Goal: Task Accomplishment & Management: Manage account settings

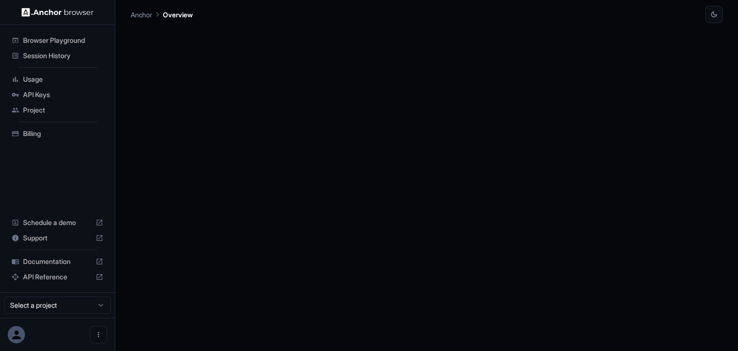
click at [68, 57] on span "Session History" at bounding box center [63, 56] width 80 height 10
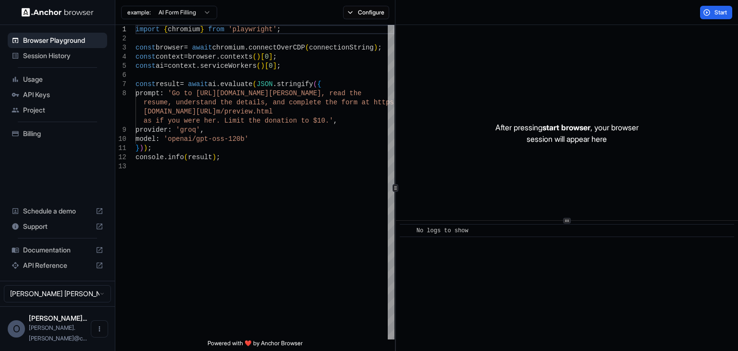
click at [73, 57] on span "Session History" at bounding box center [63, 56] width 80 height 10
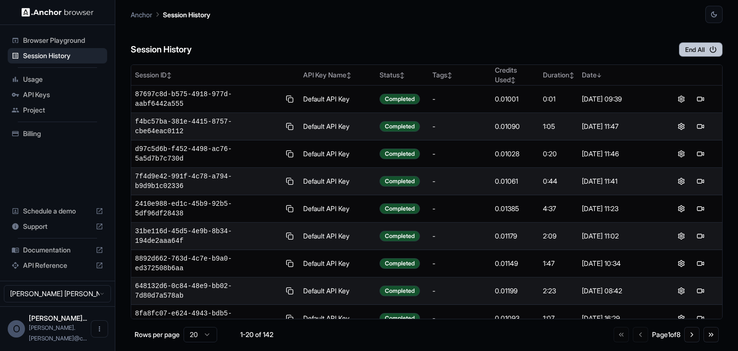
click at [698, 52] on button "End All" at bounding box center [700, 49] width 44 height 14
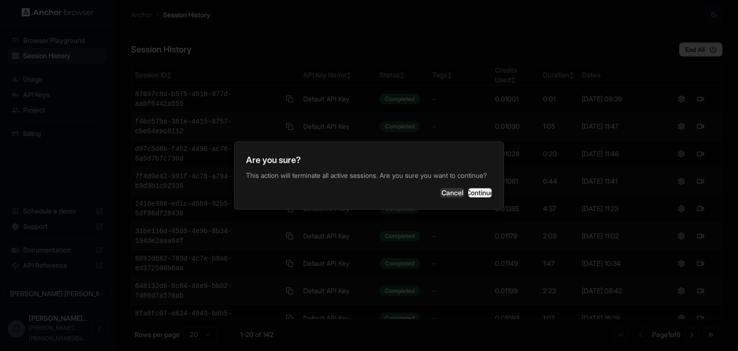
click at [475, 194] on button "Continue" at bounding box center [480, 193] width 24 height 10
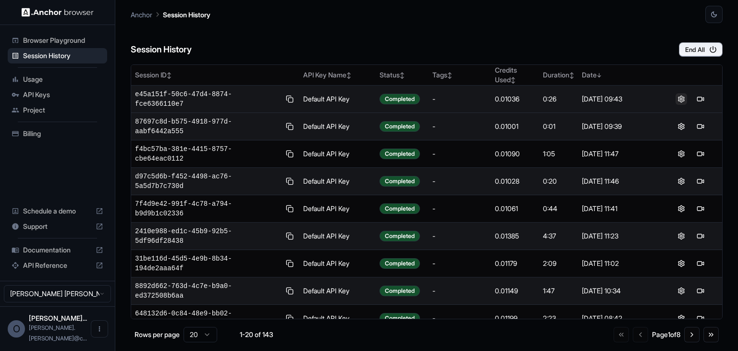
click at [676, 93] on button at bounding box center [681, 99] width 12 height 12
